Goal: Information Seeking & Learning: Learn about a topic

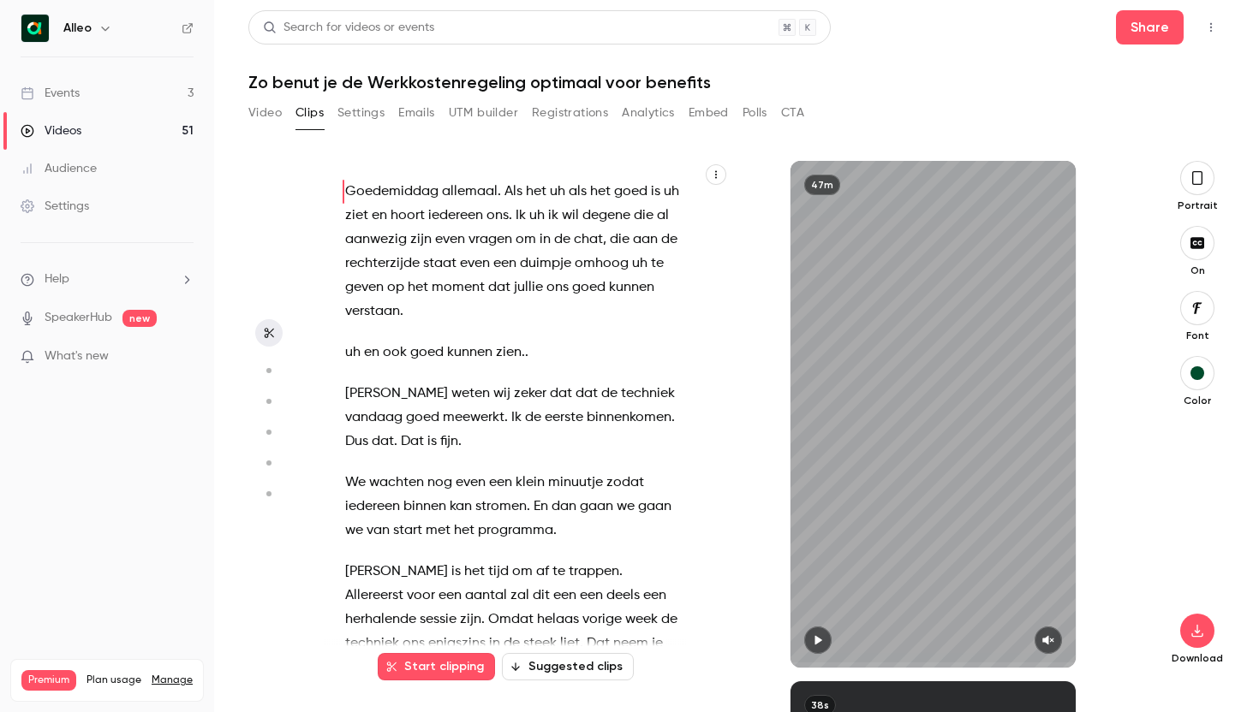
click at [72, 87] on div "Events" at bounding box center [50, 93] width 59 height 17
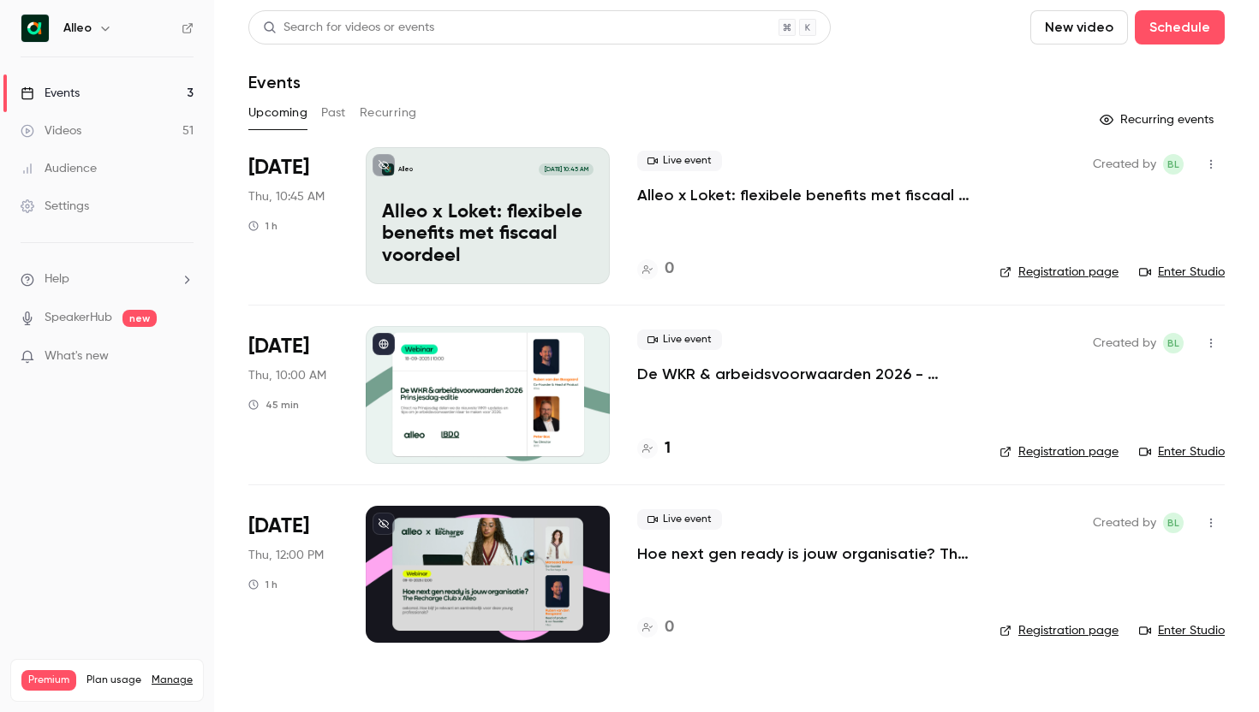
click at [461, 564] on div at bounding box center [488, 574] width 244 height 137
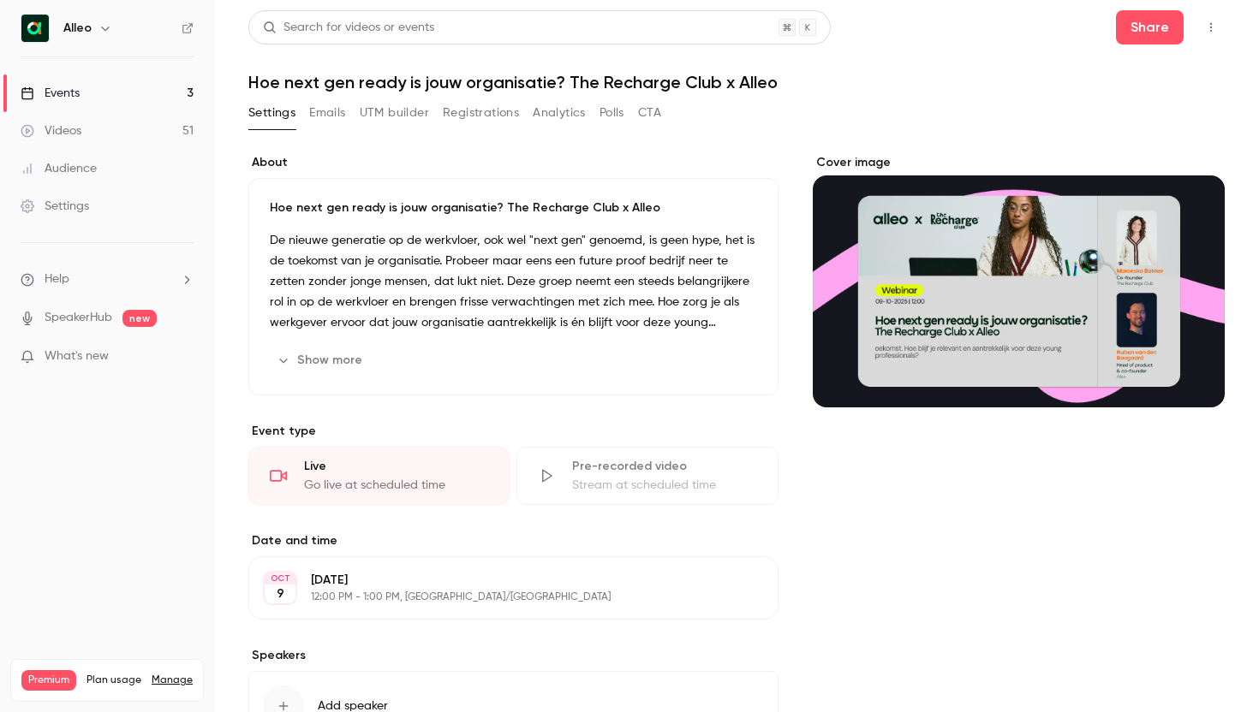
click at [322, 356] on button "Show more" at bounding box center [321, 360] width 103 height 27
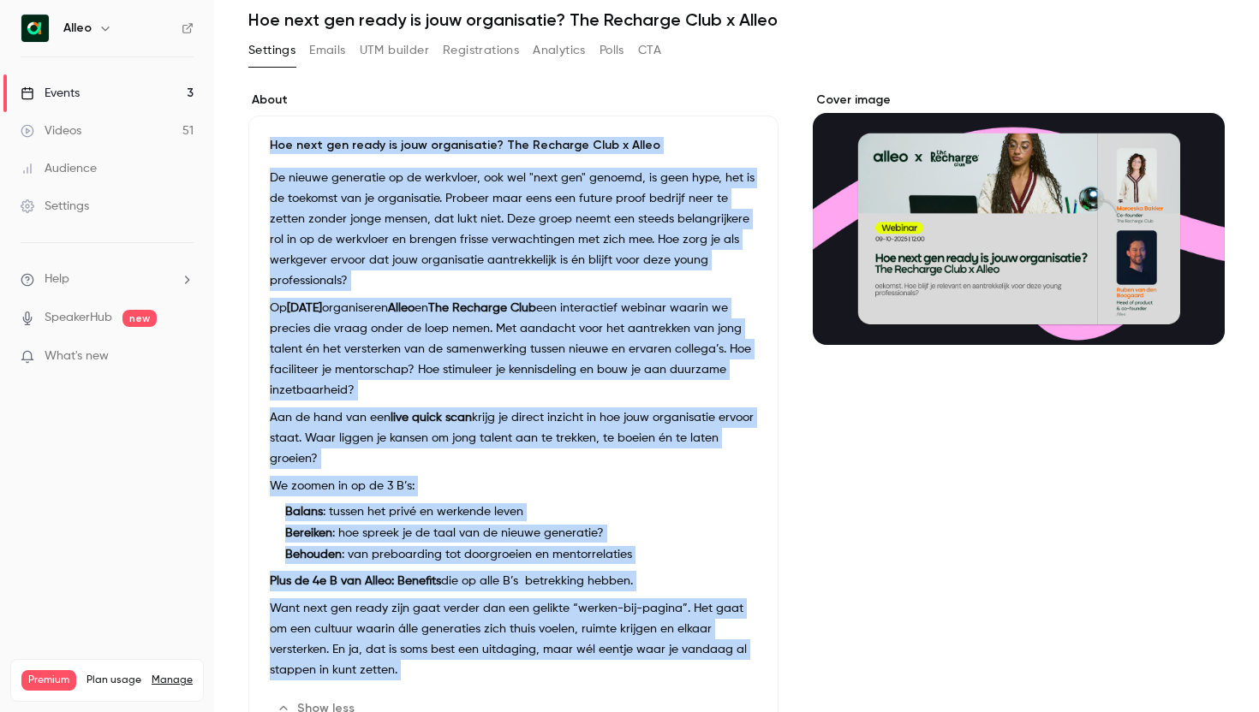
drag, startPoint x: 447, startPoint y: 506, endPoint x: 266, endPoint y: 142, distance: 406.3
click at [266, 142] on div "Hoe next gen ready is jouw organisatie? The Recharge Club x Alleo De nieuwe gen…" at bounding box center [513, 430] width 530 height 628
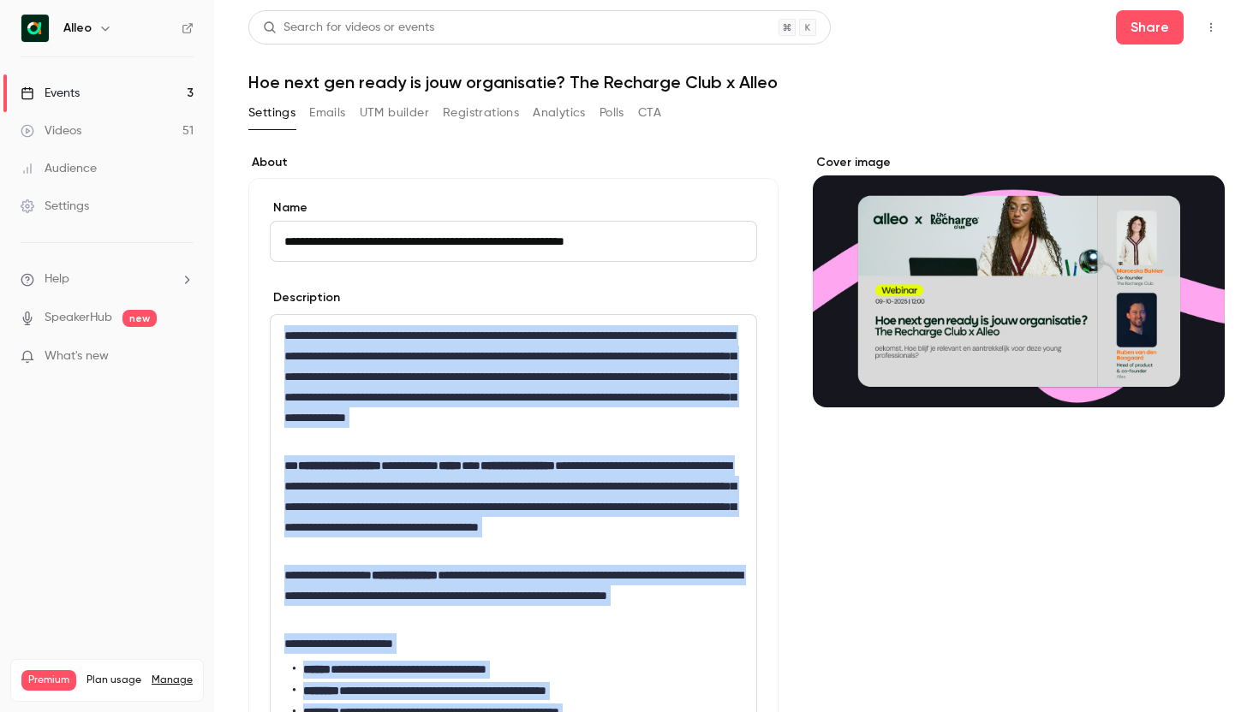
drag, startPoint x: 568, startPoint y: 426, endPoint x: 283, endPoint y: 333, distance: 299.7
copy div "**********"
